Goal: Find specific page/section: Find specific page/section

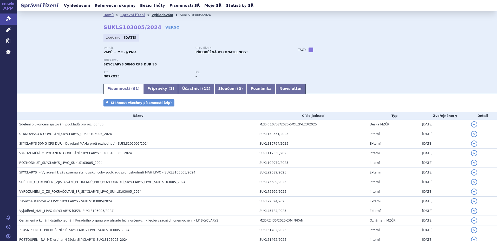
click at [154, 15] on link "Vyhledávání" at bounding box center [162, 15] width 22 height 4
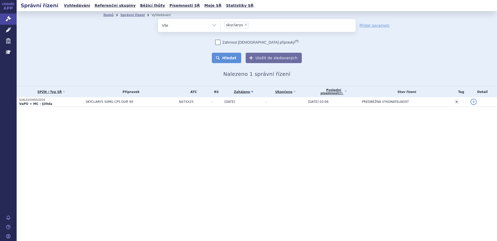
click at [229, 59] on button "Hledat" at bounding box center [226, 58] width 29 height 10
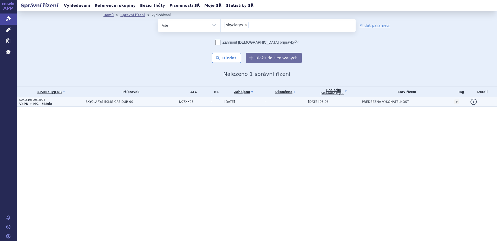
click at [59, 103] on p "VaPÚ + MC - §39da" at bounding box center [51, 104] width 64 height 4
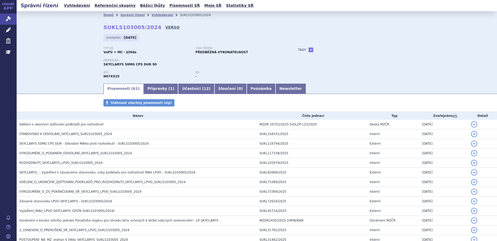
click at [165, 28] on link "VERSO" at bounding box center [172, 27] width 14 height 5
